Goal: Information Seeking & Learning: Learn about a topic

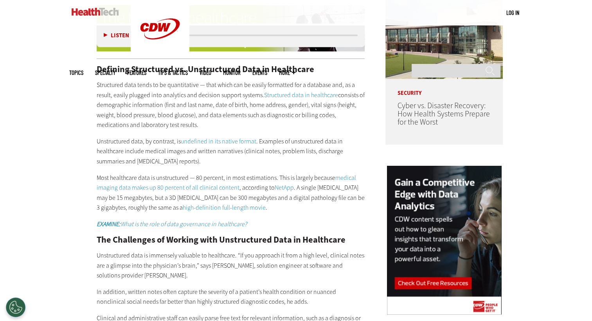
click at [325, 113] on p "Structured data tends to be quantitative — that which can be easily formatted f…" at bounding box center [231, 105] width 269 height 50
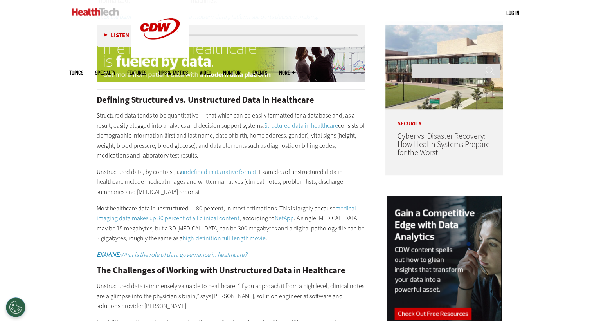
scroll to position [631, 0]
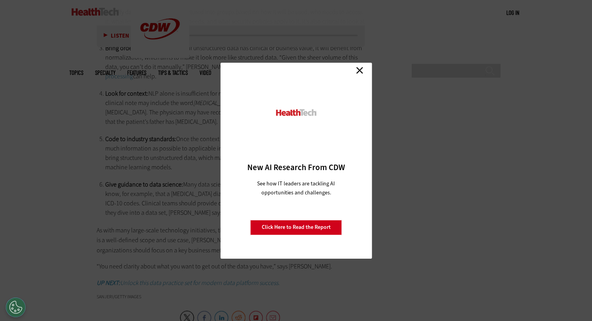
scroll to position [1487, 0]
click at [363, 69] on link "Close" at bounding box center [360, 71] width 12 height 12
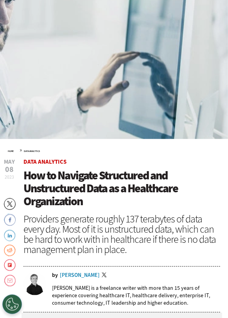
scroll to position [136, 0]
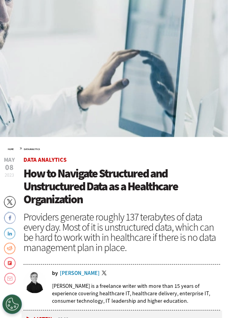
drag, startPoint x: 59, startPoint y: 271, endPoint x: 96, endPoint y: 273, distance: 36.8
click at [96, 273] on div "by Brian Eastwood Twitter" at bounding box center [136, 274] width 168 height 6
copy div "by Brian Eastwood"
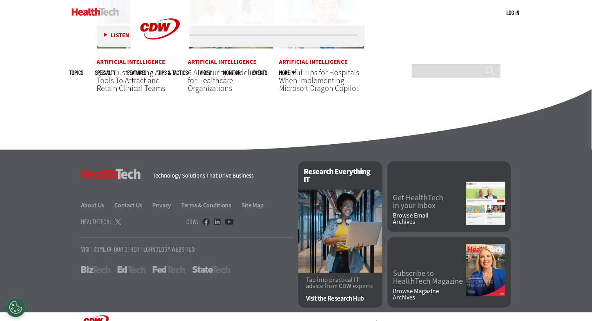
scroll to position [1984, 0]
